Goal: Information Seeking & Learning: Check status

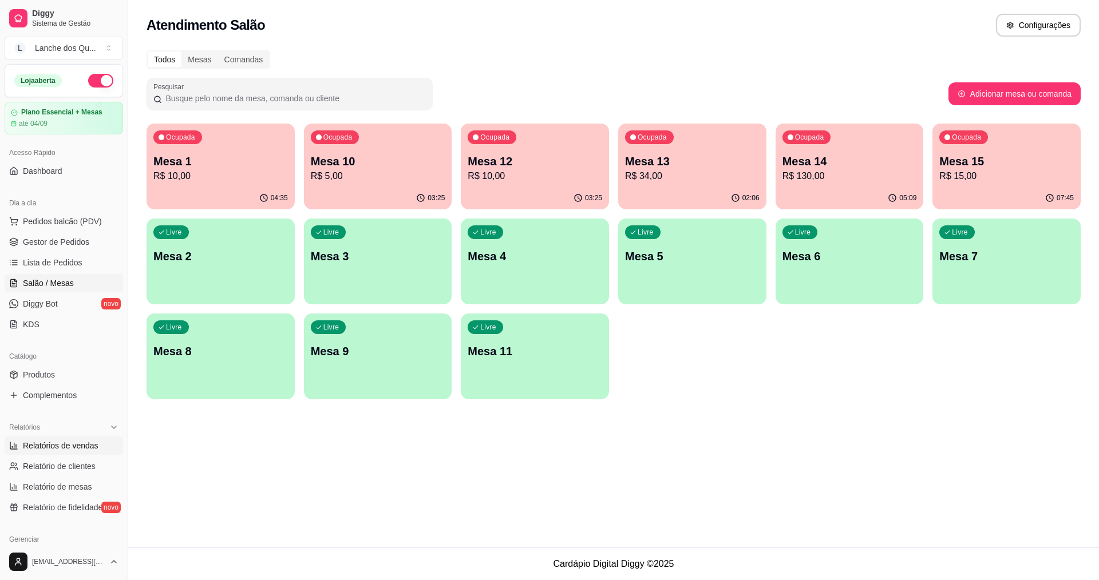
click at [68, 449] on span "Relatórios de vendas" at bounding box center [61, 445] width 76 height 11
select select "ALL"
select select "0"
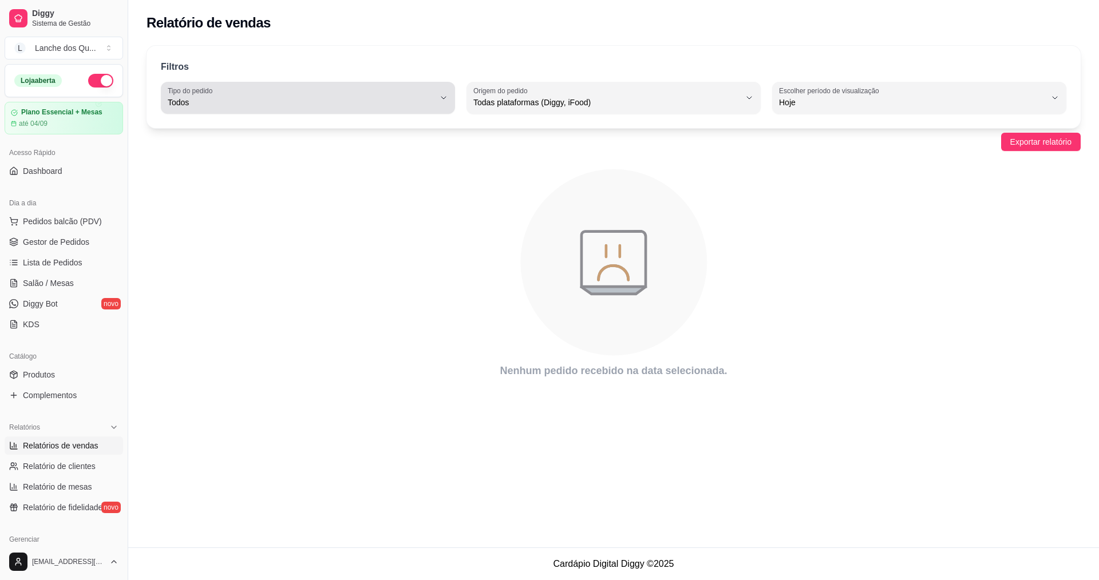
click at [283, 84] on button "Tipo do pedido Todos" at bounding box center [308, 98] width 294 height 32
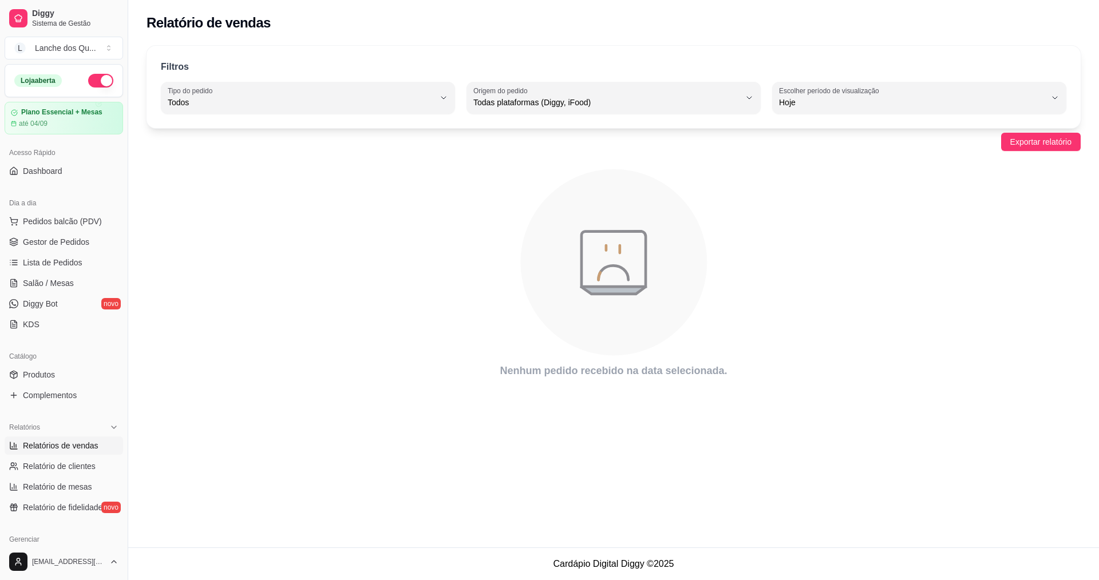
drag, startPoint x: 611, startPoint y: 229, endPoint x: 554, endPoint y: 212, distance: 60.3
click at [610, 228] on icon "animation" at bounding box center [614, 262] width 187 height 187
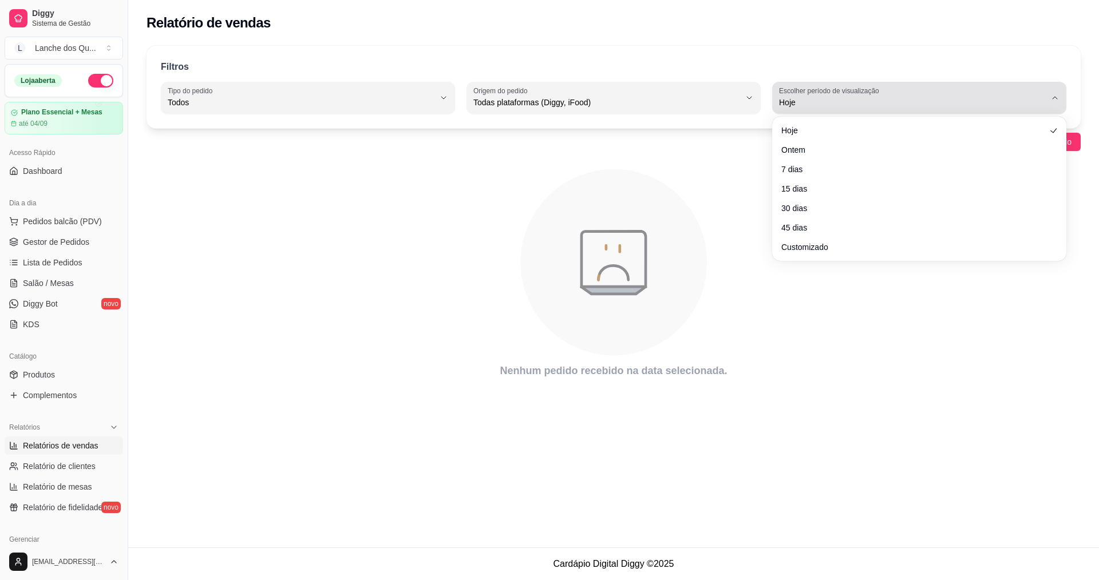
click at [883, 104] on span "Hoje" at bounding box center [912, 102] width 267 height 11
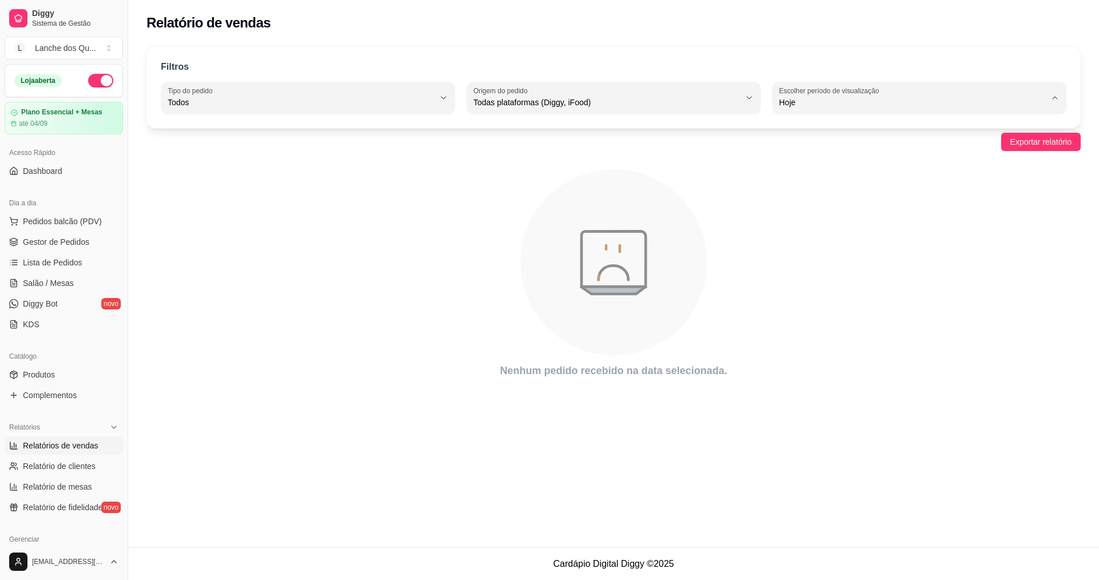
click at [864, 147] on span "Ontem" at bounding box center [914, 148] width 254 height 11
type input "1"
select select "1"
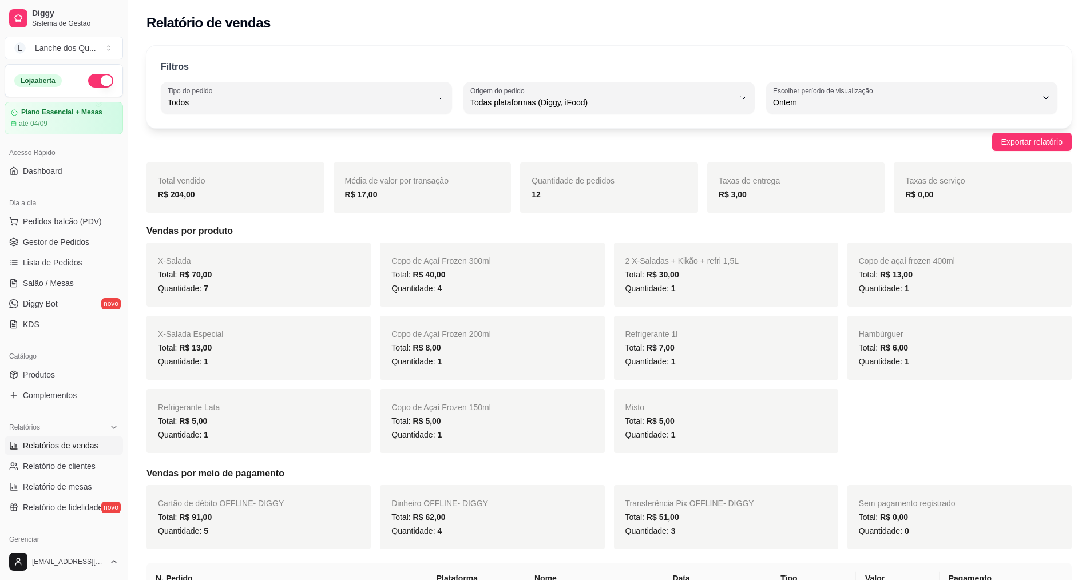
scroll to position [57, 0]
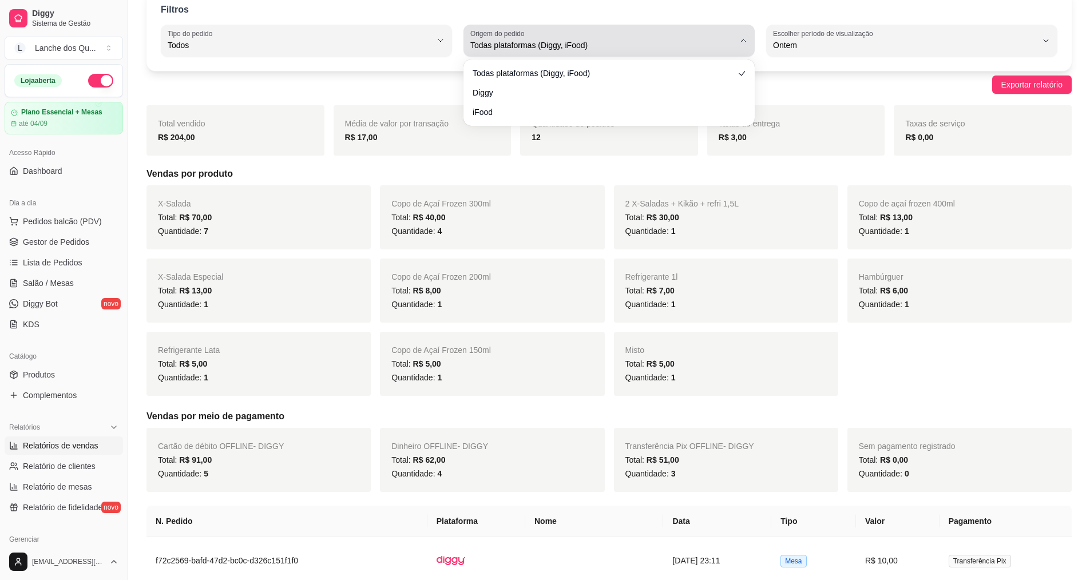
click at [614, 50] on span "Todas plataformas (Diggy, iFood)" at bounding box center [603, 44] width 264 height 11
click at [616, 44] on span "Todas plataformas (Diggy, iFood)" at bounding box center [603, 44] width 264 height 11
click at [625, 34] on div "Todas plataformas (Diggy, iFood)" at bounding box center [603, 40] width 264 height 23
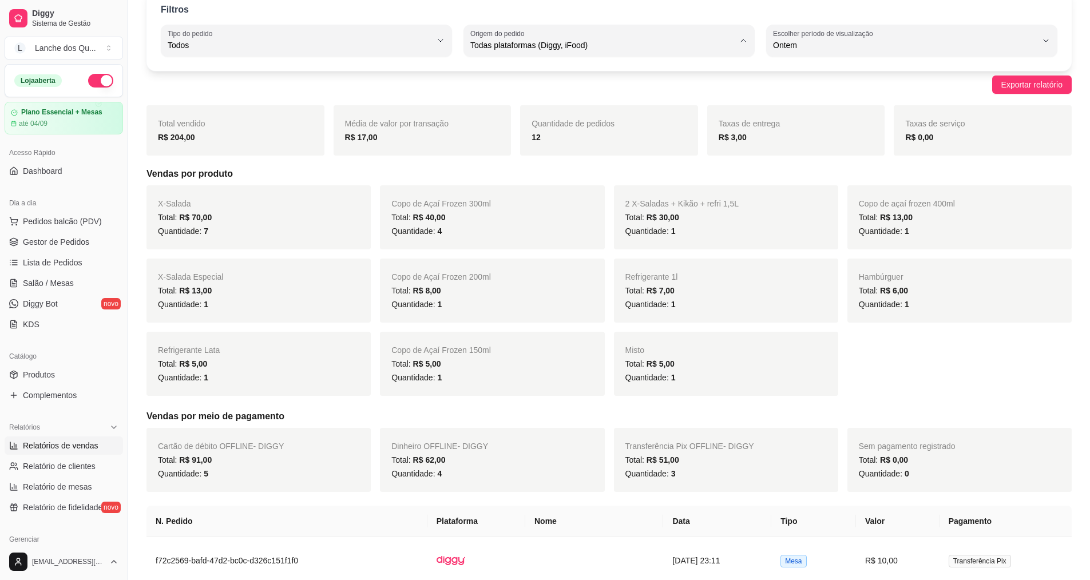
click at [813, 173] on h5 "Vendas por produto" at bounding box center [610, 174] width 926 height 14
